Goal: Task Accomplishment & Management: Use online tool/utility

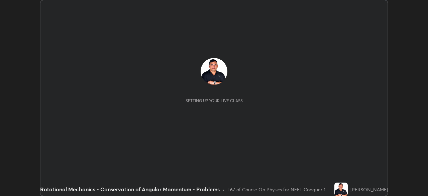
scroll to position [196, 428]
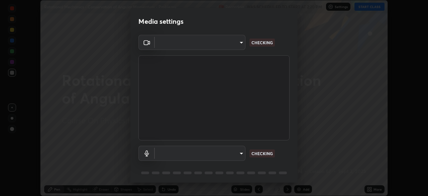
click at [181, 152] on body "Erase all Rotational Mechanics - Conservation of Angular Momentum - Problems Re…" at bounding box center [214, 98] width 428 height 196
type input "3e25356f195e64551e879d1afeb1ef0f0a2c3c8c5562ca0bf2adaabd0d8e470d"
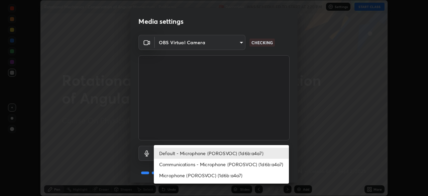
click at [183, 172] on li "Microphone (POROSVOC) (1d6b:a4a7)" at bounding box center [221, 175] width 135 height 11
type input "4fbe8e1e0728d36ea701d57919c6a5cbb82a89db17ff03edd06f49e6decb66a0"
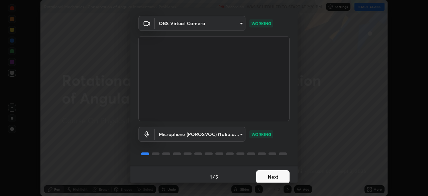
scroll to position [24, 0]
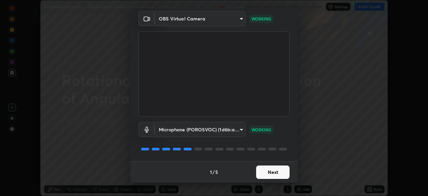
click at [272, 169] on button "Next" at bounding box center [272, 171] width 33 height 13
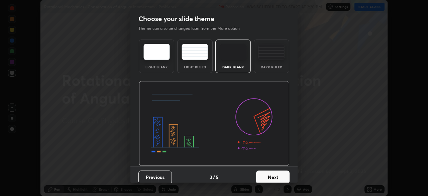
click at [272, 171] on button "Next" at bounding box center [272, 176] width 33 height 13
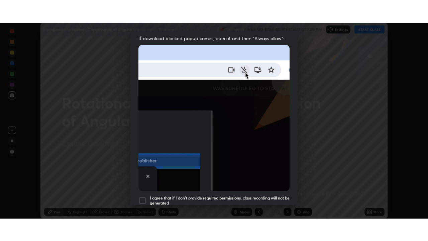
scroll to position [160, 0]
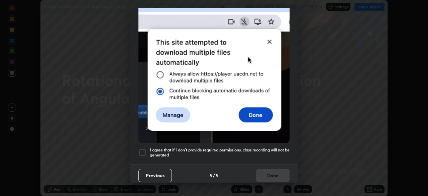
click at [141, 150] on div at bounding box center [142, 152] width 8 height 8
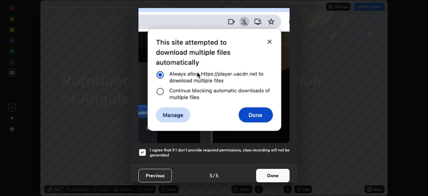
click at [267, 170] on button "Done" at bounding box center [272, 175] width 33 height 13
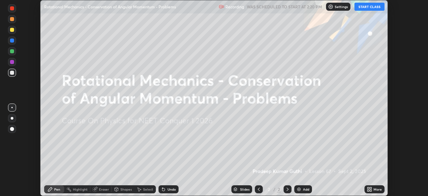
click at [363, 7] on button "START CLASS" at bounding box center [370, 7] width 30 height 8
click at [302, 188] on div "Add" at bounding box center [303, 189] width 18 height 8
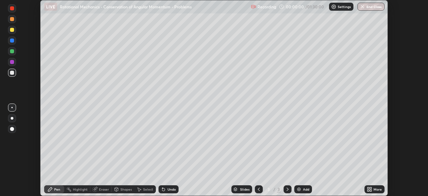
click at [370, 187] on icon at bounding box center [371, 188] width 2 height 2
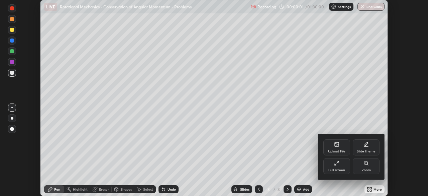
click at [342, 159] on div "Full screen" at bounding box center [336, 166] width 27 height 16
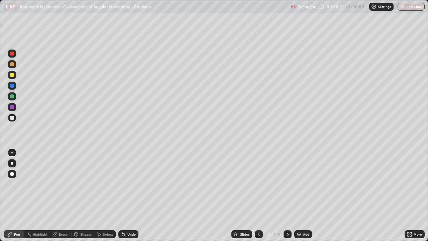
scroll to position [241, 428]
click at [12, 76] on div at bounding box center [12, 75] width 4 height 4
click at [11, 118] on div at bounding box center [12, 118] width 4 height 4
click at [11, 76] on div at bounding box center [12, 75] width 4 height 4
click at [13, 96] on div at bounding box center [12, 96] width 4 height 4
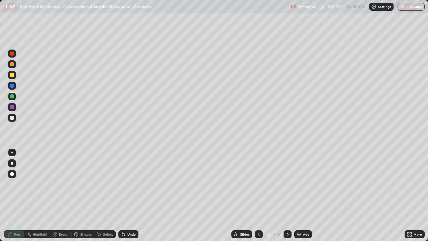
click at [128, 195] on div "Undo" at bounding box center [128, 234] width 20 height 8
click at [10, 75] on div at bounding box center [12, 75] width 4 height 4
click at [128, 195] on div "Undo" at bounding box center [131, 233] width 8 height 3
click at [129, 195] on div "Undo" at bounding box center [128, 234] width 20 height 8
click at [130, 195] on div "Undo" at bounding box center [128, 234] width 20 height 8
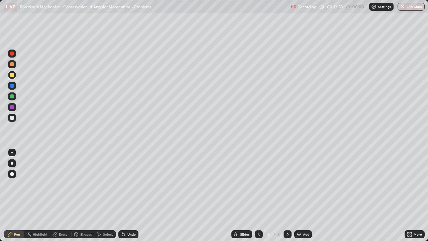
click at [128, 195] on div "Undo" at bounding box center [128, 234] width 20 height 8
click at [129, 195] on div "Undo" at bounding box center [128, 234] width 20 height 8
click at [130, 195] on div "Undo" at bounding box center [128, 234] width 20 height 8
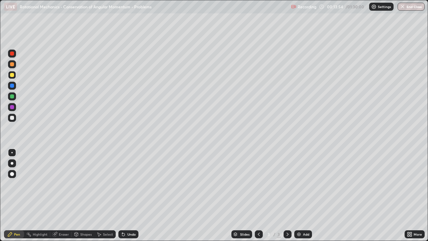
click at [129, 195] on div "Undo" at bounding box center [128, 234] width 20 height 8
click at [130, 195] on div "Undo" at bounding box center [128, 234] width 20 height 8
click at [130, 195] on div "Undo" at bounding box center [131, 233] width 8 height 3
click at [129, 195] on div "Undo" at bounding box center [131, 233] width 8 height 3
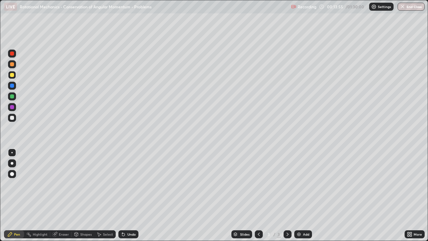
click at [129, 195] on div "Undo" at bounding box center [131, 233] width 8 height 3
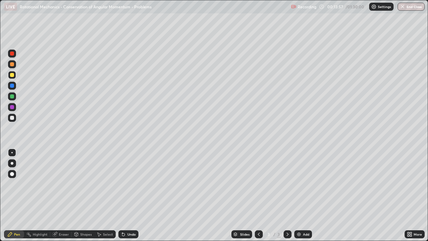
click at [14, 119] on div at bounding box center [12, 118] width 8 height 8
click at [12, 97] on div at bounding box center [12, 96] width 4 height 4
click at [14, 117] on div at bounding box center [12, 118] width 4 height 4
click at [12, 95] on div at bounding box center [12, 96] width 4 height 4
click at [130, 195] on div "Undo" at bounding box center [131, 233] width 8 height 3
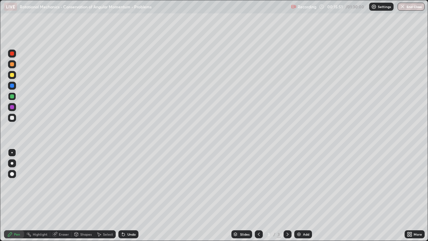
click at [14, 117] on div at bounding box center [12, 118] width 4 height 4
click at [129, 195] on div "Undo" at bounding box center [131, 233] width 8 height 3
click at [130, 195] on div "Undo" at bounding box center [131, 233] width 8 height 3
click at [296, 195] on img at bounding box center [298, 233] width 5 height 5
click at [13, 75] on div at bounding box center [12, 75] width 4 height 4
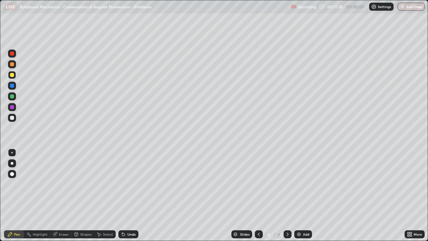
click at [14, 117] on div at bounding box center [12, 118] width 8 height 8
click at [12, 97] on div at bounding box center [12, 96] width 4 height 4
click at [11, 117] on div at bounding box center [12, 118] width 4 height 4
click at [13, 96] on div at bounding box center [12, 96] width 4 height 4
click at [12, 119] on div at bounding box center [12, 118] width 4 height 4
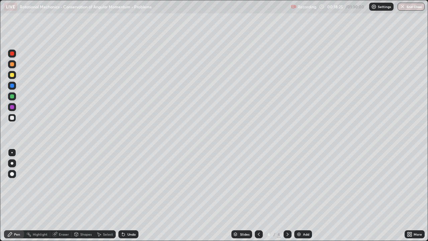
click at [15, 119] on div at bounding box center [12, 118] width 8 height 8
click at [12, 97] on div at bounding box center [12, 96] width 4 height 4
click at [12, 116] on div at bounding box center [12, 118] width 4 height 4
click at [133, 195] on div "Undo" at bounding box center [131, 233] width 8 height 3
click at [12, 65] on div at bounding box center [12, 64] width 4 height 4
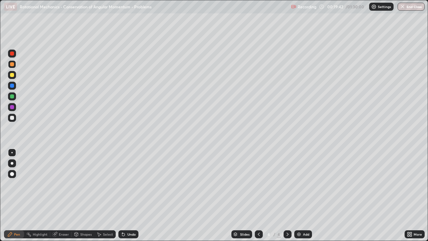
click at [14, 86] on div at bounding box center [12, 86] width 4 height 4
click at [13, 97] on div at bounding box center [12, 96] width 4 height 4
click at [13, 76] on div at bounding box center [12, 75] width 4 height 4
click at [299, 195] on img at bounding box center [298, 233] width 5 height 5
click at [83, 195] on div "Shapes" at bounding box center [85, 233] width 11 height 3
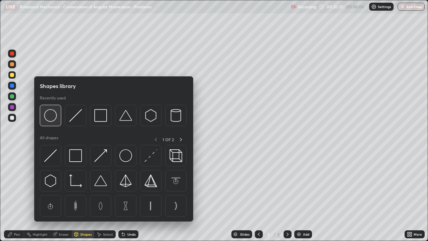
click at [51, 114] on img at bounding box center [50, 115] width 13 height 13
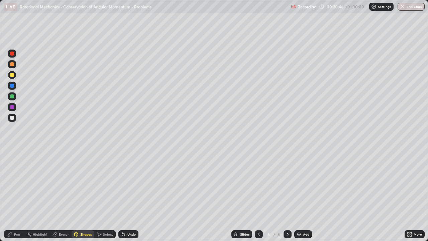
click at [12, 95] on div at bounding box center [12, 96] width 4 height 4
click at [131, 195] on div "Undo" at bounding box center [131, 233] width 8 height 3
click at [18, 195] on div "Pen" at bounding box center [17, 233] width 6 height 3
click at [130, 195] on div "Undo" at bounding box center [128, 234] width 20 height 8
click at [12, 65] on div at bounding box center [12, 64] width 4 height 4
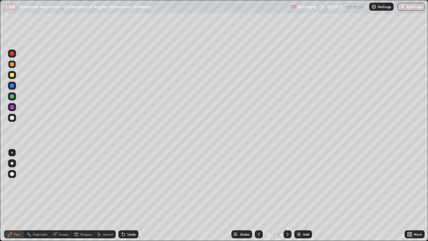
click at [13, 118] on div at bounding box center [12, 118] width 4 height 4
click at [10, 97] on div at bounding box center [12, 96] width 4 height 4
click at [11, 65] on div at bounding box center [12, 64] width 4 height 4
click at [15, 95] on div at bounding box center [12, 96] width 8 height 8
click at [15, 119] on div at bounding box center [12, 118] width 8 height 8
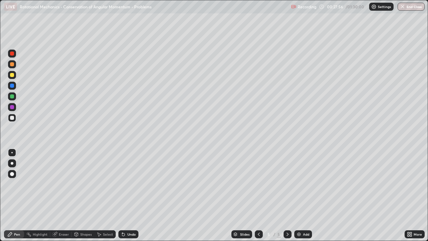
click at [14, 93] on div at bounding box center [12, 96] width 8 height 8
click at [14, 117] on div at bounding box center [12, 118] width 4 height 4
click at [107, 195] on div "Select" at bounding box center [108, 233] width 10 height 3
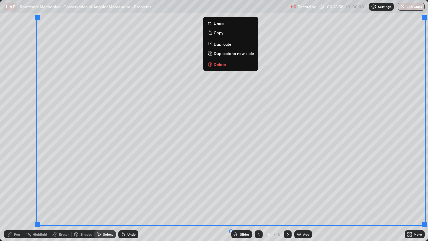
click at [241, 54] on p "Duplicate to new slide" at bounding box center [234, 53] width 40 height 5
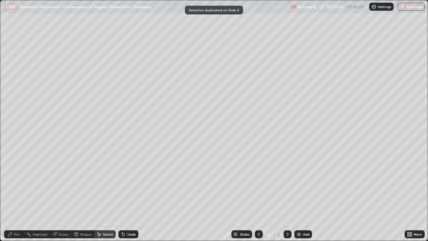
click at [17, 195] on div "Pen" at bounding box center [17, 233] width 6 height 3
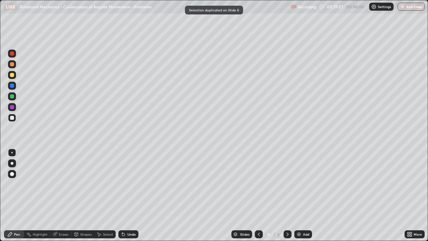
click at [66, 195] on div "Eraser" at bounding box center [64, 233] width 10 height 3
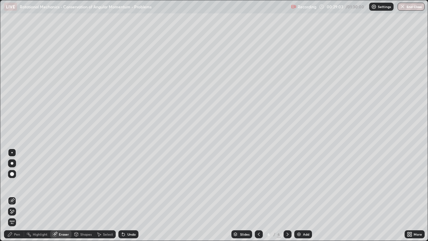
click at [11, 195] on icon at bounding box center [10, 234] width 4 height 4
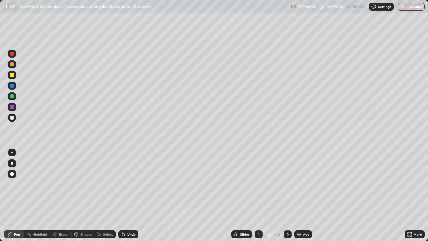
click at [12, 76] on div at bounding box center [12, 75] width 4 height 4
click at [63, 195] on div "Eraser" at bounding box center [64, 233] width 10 height 3
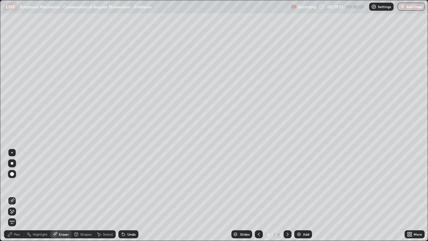
click at [17, 195] on div "Pen" at bounding box center [17, 233] width 6 height 3
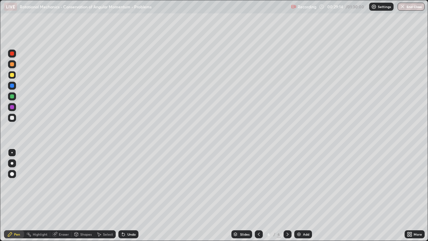
click at [14, 68] on div at bounding box center [12, 64] width 8 height 8
click at [61, 195] on div "Eraser" at bounding box center [64, 233] width 10 height 3
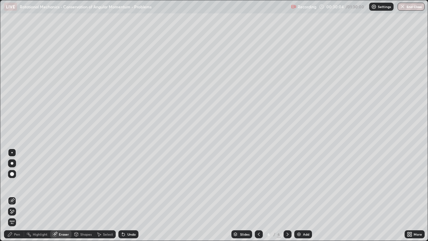
click at [17, 195] on div "Pen" at bounding box center [17, 233] width 6 height 3
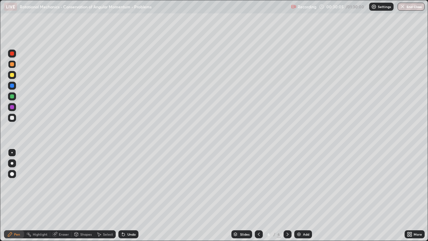
click at [13, 118] on div at bounding box center [12, 118] width 4 height 4
click at [301, 195] on img at bounding box center [298, 233] width 5 height 5
click at [12, 75] on div at bounding box center [12, 75] width 4 height 4
click at [81, 195] on div "Shapes" at bounding box center [85, 233] width 11 height 3
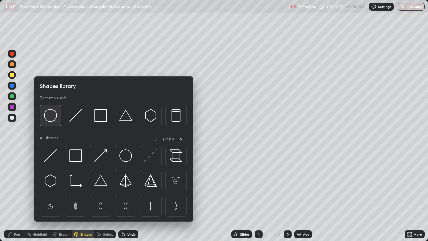
click at [54, 118] on img at bounding box center [50, 115] width 13 height 13
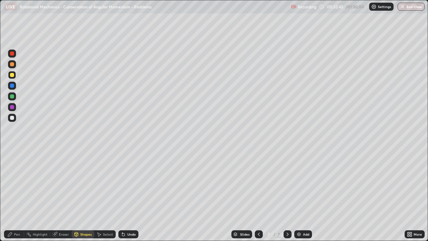
click at [15, 195] on div "Pen" at bounding box center [17, 233] width 6 height 3
click at [12, 94] on div at bounding box center [12, 96] width 4 height 4
click at [80, 195] on div "Shapes" at bounding box center [85, 233] width 11 height 3
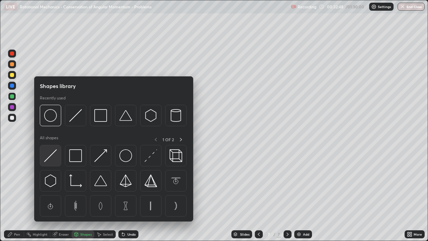
click at [49, 155] on img at bounding box center [50, 155] width 13 height 13
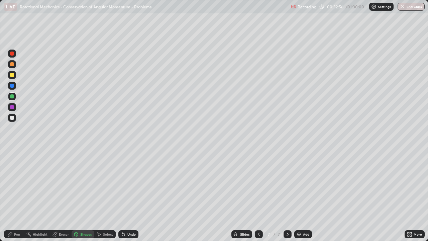
click at [128, 195] on div "Undo" at bounding box center [131, 233] width 8 height 3
click at [132, 195] on div "Undo" at bounding box center [131, 233] width 8 height 3
click at [14, 195] on div "Pen" at bounding box center [17, 233] width 6 height 3
click at [13, 117] on div at bounding box center [12, 118] width 4 height 4
click at [258, 195] on icon at bounding box center [258, 233] width 5 height 5
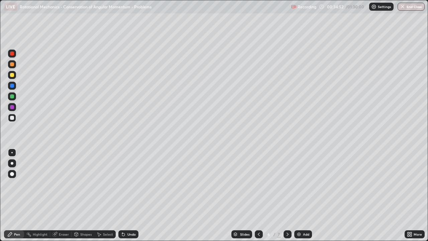
click at [258, 195] on icon at bounding box center [258, 233] width 5 height 5
click at [284, 195] on div at bounding box center [288, 234] width 8 height 8
click at [258, 195] on icon at bounding box center [258, 233] width 5 height 5
click at [287, 195] on icon at bounding box center [287, 233] width 5 height 5
click at [131, 195] on div "Undo" at bounding box center [131, 233] width 8 height 3
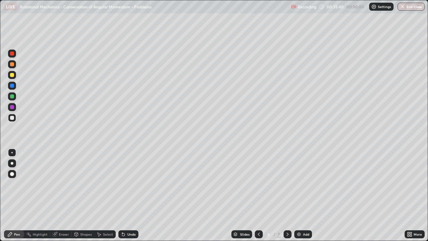
click at [131, 195] on div "Undo" at bounding box center [131, 233] width 8 height 3
click at [132, 195] on div "Undo" at bounding box center [128, 234] width 20 height 8
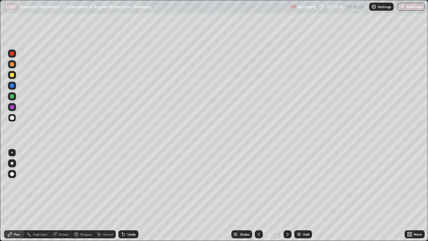
click at [132, 195] on div "Undo" at bounding box center [128, 234] width 20 height 8
click at [134, 195] on div "Undo" at bounding box center [131, 233] width 8 height 3
click at [131, 195] on div "Undo" at bounding box center [131, 233] width 8 height 3
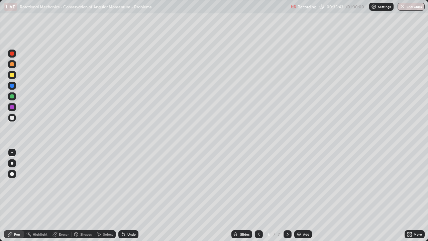
click at [130, 195] on div "Undo" at bounding box center [128, 234] width 20 height 8
click at [287, 195] on icon at bounding box center [287, 233] width 5 height 5
click at [258, 195] on icon at bounding box center [258, 233] width 5 height 5
click at [287, 195] on icon at bounding box center [287, 233] width 5 height 5
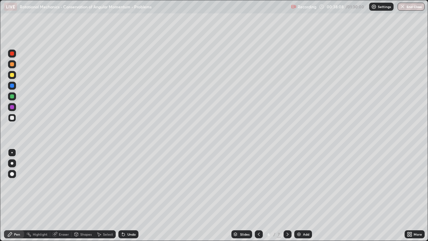
click at [286, 195] on icon at bounding box center [287, 233] width 5 height 5
click at [300, 195] on img at bounding box center [298, 233] width 5 height 5
click at [12, 87] on div at bounding box center [12, 86] width 4 height 4
click at [12, 75] on div at bounding box center [12, 75] width 4 height 4
click at [12, 117] on div at bounding box center [12, 118] width 4 height 4
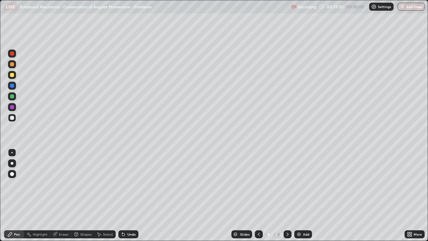
click at [128, 195] on div "Undo" at bounding box center [131, 233] width 8 height 3
click at [130, 195] on div "Undo" at bounding box center [131, 233] width 8 height 3
click at [10, 98] on div at bounding box center [12, 96] width 4 height 4
click at [81, 195] on div "Shapes" at bounding box center [85, 233] width 11 height 3
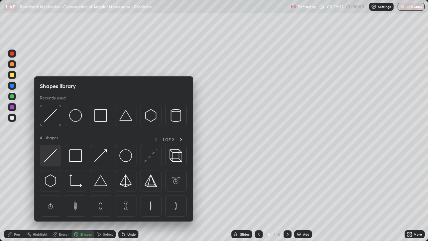
click at [52, 157] on img at bounding box center [50, 155] width 13 height 13
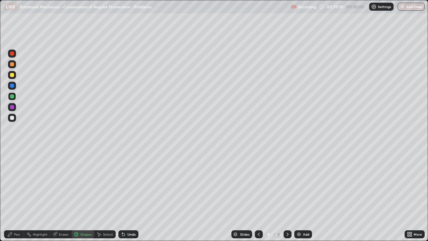
click at [14, 195] on div "Pen" at bounding box center [17, 233] width 6 height 3
click at [10, 118] on div at bounding box center [12, 118] width 4 height 4
click at [127, 195] on div "Undo" at bounding box center [128, 234] width 20 height 8
click at [12, 74] on div at bounding box center [12, 75] width 4 height 4
click at [12, 117] on div at bounding box center [12, 118] width 4 height 4
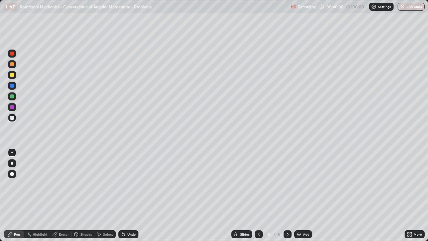
click at [12, 96] on div at bounding box center [12, 96] width 4 height 4
click at [130, 195] on div "Undo" at bounding box center [131, 233] width 8 height 3
click at [65, 195] on div "Eraser" at bounding box center [64, 233] width 10 height 3
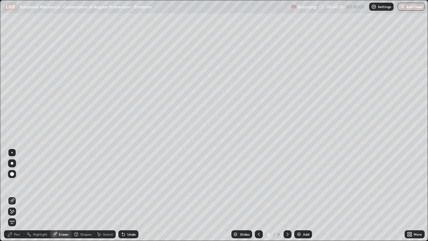
click at [81, 195] on div "Shapes" at bounding box center [85, 233] width 11 height 3
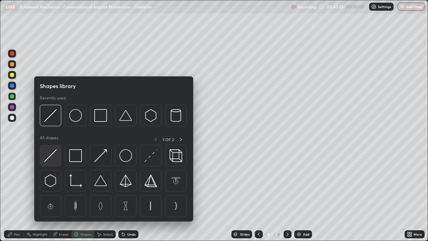
click at [51, 153] on img at bounding box center [50, 155] width 13 height 13
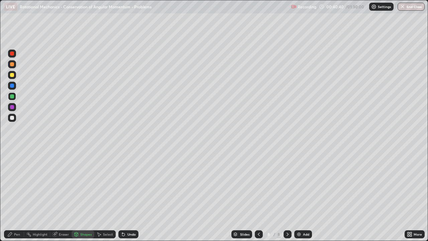
click at [16, 195] on div "Pen" at bounding box center [17, 233] width 6 height 3
click at [11, 73] on div at bounding box center [12, 75] width 8 height 8
click at [13, 117] on div at bounding box center [12, 118] width 4 height 4
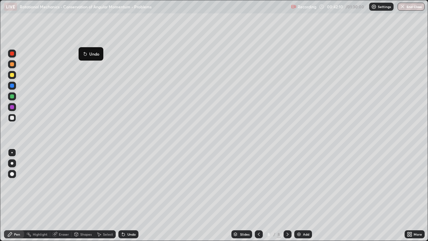
click at [15, 72] on div at bounding box center [12, 75] width 8 height 8
click at [11, 116] on div at bounding box center [12, 118] width 4 height 4
click at [13, 84] on div at bounding box center [12, 86] width 4 height 4
click at [13, 74] on div at bounding box center [12, 75] width 4 height 4
click at [257, 195] on icon at bounding box center [258, 233] width 5 height 5
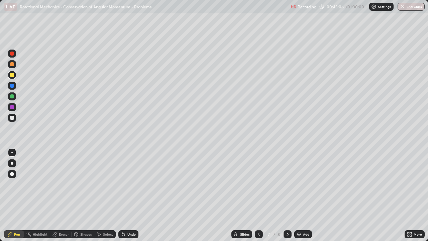
click at [258, 195] on icon at bounding box center [259, 233] width 2 height 3
click at [284, 195] on div at bounding box center [288, 234] width 8 height 8
click at [287, 195] on icon at bounding box center [287, 233] width 5 height 5
click at [13, 118] on div at bounding box center [12, 118] width 4 height 4
click at [14, 86] on div at bounding box center [12, 86] width 4 height 4
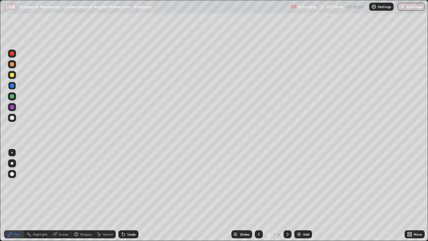
click at [132, 195] on div "Undo" at bounding box center [128, 234] width 20 height 8
click at [12, 118] on div at bounding box center [12, 118] width 4 height 4
click at [132, 195] on div "Undo" at bounding box center [128, 234] width 20 height 8
click at [131, 195] on div "Undo" at bounding box center [131, 233] width 8 height 3
click at [12, 76] on div at bounding box center [12, 75] width 4 height 4
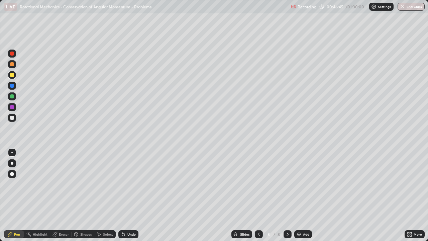
click at [13, 118] on div at bounding box center [12, 118] width 4 height 4
click at [132, 195] on div "Undo" at bounding box center [128, 234] width 20 height 8
click at [130, 195] on div "Undo" at bounding box center [128, 234] width 20 height 8
click at [132, 195] on div "Undo" at bounding box center [128, 234] width 20 height 8
click at [15, 85] on div at bounding box center [12, 86] width 8 height 8
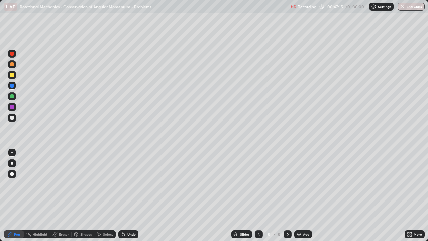
click at [12, 75] on div at bounding box center [12, 75] width 4 height 4
click at [130, 195] on div "Undo" at bounding box center [128, 234] width 20 height 8
click at [128, 195] on div "Undo" at bounding box center [128, 234] width 20 height 8
click at [11, 117] on div at bounding box center [12, 118] width 4 height 4
click at [303, 195] on div "Add" at bounding box center [306, 233] width 6 height 3
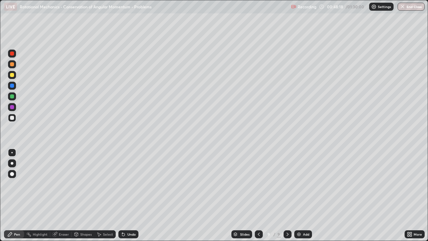
click at [12, 73] on div at bounding box center [12, 75] width 4 height 4
click at [12, 97] on div at bounding box center [12, 96] width 4 height 4
click at [11, 118] on div at bounding box center [12, 118] width 4 height 4
click at [12, 75] on div at bounding box center [12, 75] width 4 height 4
click at [12, 96] on div at bounding box center [12, 96] width 4 height 4
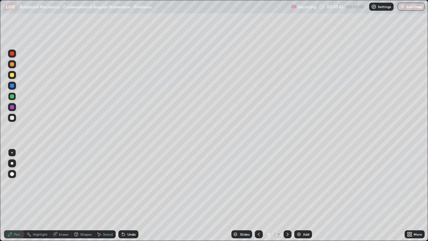
click at [13, 117] on div at bounding box center [12, 118] width 4 height 4
click at [13, 75] on div at bounding box center [12, 75] width 4 height 4
click at [14, 98] on div at bounding box center [12, 96] width 8 height 8
click at [11, 117] on div at bounding box center [12, 118] width 4 height 4
click at [12, 75] on div at bounding box center [12, 75] width 4 height 4
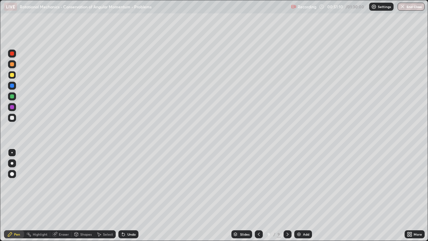
click at [13, 97] on div at bounding box center [12, 96] width 4 height 4
click at [14, 117] on div at bounding box center [12, 118] width 8 height 8
click at [13, 75] on div at bounding box center [12, 75] width 4 height 4
click at [13, 85] on div at bounding box center [12, 86] width 4 height 4
click at [11, 114] on div at bounding box center [12, 118] width 8 height 8
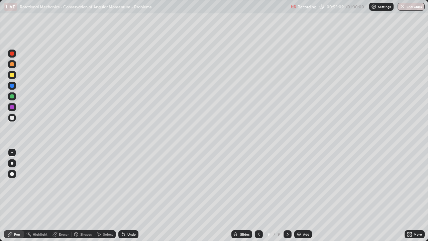
click at [11, 85] on div at bounding box center [12, 86] width 4 height 4
click at [128, 195] on div "Undo" at bounding box center [131, 233] width 8 height 3
click at [131, 195] on div "Undo" at bounding box center [131, 233] width 8 height 3
click at [12, 118] on div at bounding box center [12, 118] width 4 height 4
click at [12, 85] on div at bounding box center [12, 86] width 4 height 4
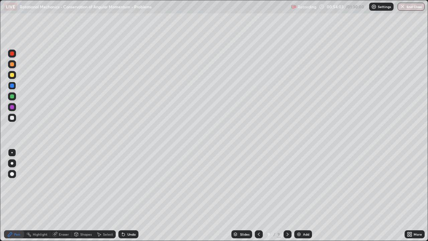
click at [14, 115] on div at bounding box center [12, 118] width 8 height 8
click at [12, 84] on div at bounding box center [12, 86] width 4 height 4
click at [12, 118] on div at bounding box center [12, 118] width 4 height 4
click at [257, 195] on icon at bounding box center [258, 233] width 5 height 5
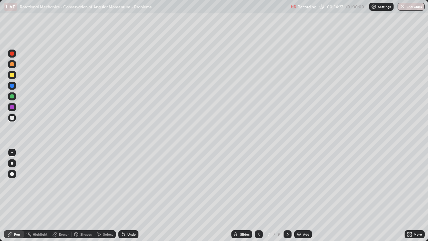
click at [258, 195] on icon at bounding box center [258, 233] width 5 height 5
click at [258, 195] on icon at bounding box center [259, 233] width 2 height 3
click at [287, 195] on icon at bounding box center [287, 233] width 5 height 5
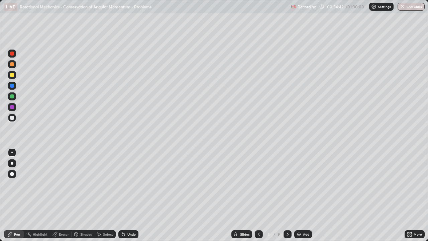
click at [288, 195] on icon at bounding box center [287, 233] width 5 height 5
click at [288, 195] on div at bounding box center [288, 234] width 8 height 8
click at [287, 195] on icon at bounding box center [287, 233] width 5 height 5
click at [287, 195] on div at bounding box center [288, 234] width 8 height 8
click at [288, 195] on icon at bounding box center [287, 233] width 5 height 5
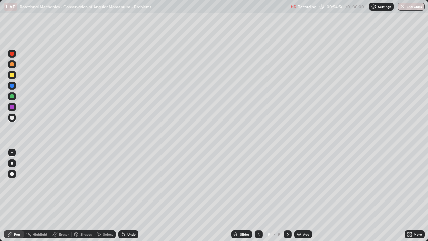
click at [259, 195] on icon at bounding box center [259, 233] width 2 height 3
click at [256, 195] on div at bounding box center [259, 234] width 8 height 8
click at [255, 195] on div at bounding box center [259, 233] width 8 height 13
click at [256, 195] on div at bounding box center [259, 233] width 8 height 13
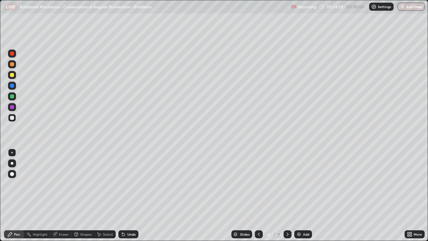
click at [258, 195] on icon at bounding box center [258, 233] width 5 height 5
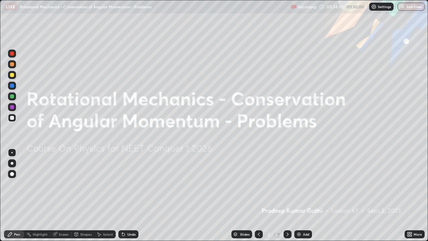
click at [284, 195] on div at bounding box center [288, 234] width 8 height 8
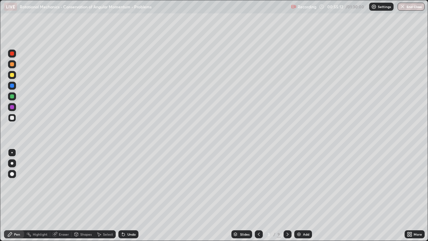
click at [12, 75] on div at bounding box center [12, 75] width 4 height 4
click at [131, 195] on div "Undo" at bounding box center [131, 233] width 8 height 3
click at [129, 195] on div "Undo" at bounding box center [131, 233] width 8 height 3
click at [286, 195] on div at bounding box center [288, 234] width 8 height 8
click at [12, 64] on div at bounding box center [12, 64] width 4 height 4
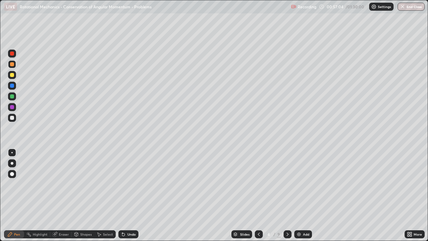
click at [130, 195] on div "Undo" at bounding box center [131, 233] width 8 height 3
click at [131, 195] on div "Undo" at bounding box center [128, 234] width 20 height 8
click at [133, 195] on div "Undo" at bounding box center [128, 234] width 20 height 8
click at [287, 195] on icon at bounding box center [287, 233] width 5 height 5
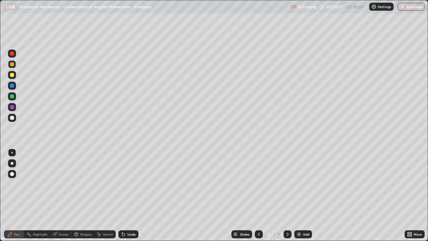
click at [286, 195] on icon at bounding box center [287, 233] width 5 height 5
click at [287, 195] on icon at bounding box center [287, 233] width 5 height 5
click at [132, 195] on div "Undo" at bounding box center [128, 234] width 20 height 8
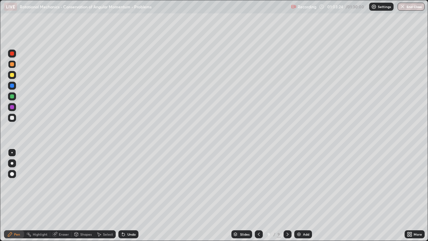
click at [258, 195] on icon at bounding box center [258, 233] width 5 height 5
click at [259, 195] on div at bounding box center [259, 234] width 8 height 8
click at [258, 195] on icon at bounding box center [258, 233] width 5 height 5
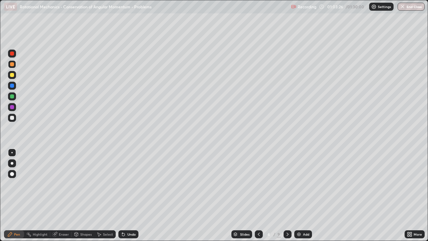
click at [258, 195] on icon at bounding box center [258, 233] width 5 height 5
click at [287, 195] on icon at bounding box center [287, 233] width 5 height 5
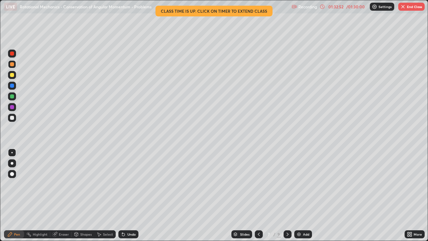
click at [287, 195] on icon at bounding box center [287, 233] width 5 height 5
click at [286, 195] on icon at bounding box center [287, 233] width 5 height 5
click at [408, 6] on button "End Class" at bounding box center [411, 7] width 26 height 8
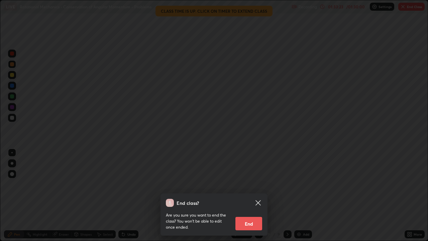
click at [251, 195] on button "End" at bounding box center [248, 223] width 27 height 13
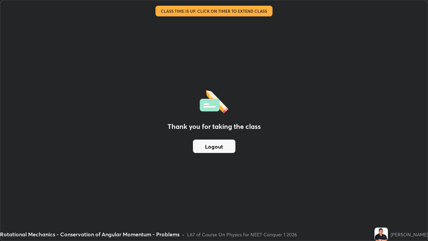
click at [225, 144] on button "Logout" at bounding box center [214, 145] width 42 height 13
